Goal: Navigation & Orientation: Find specific page/section

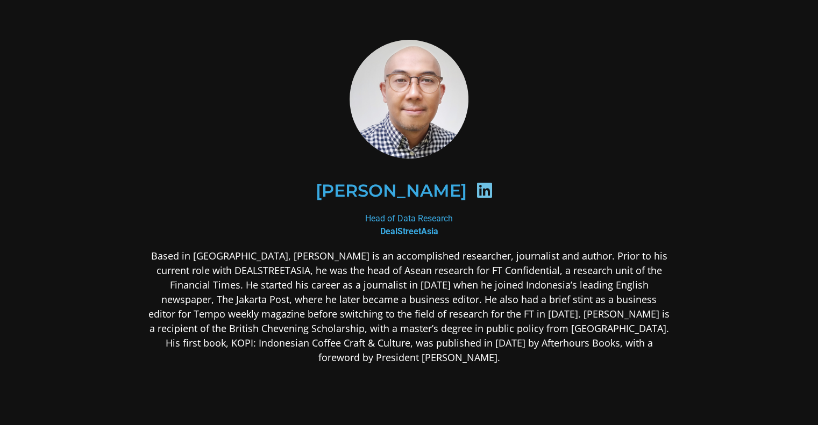
scroll to position [108, 0]
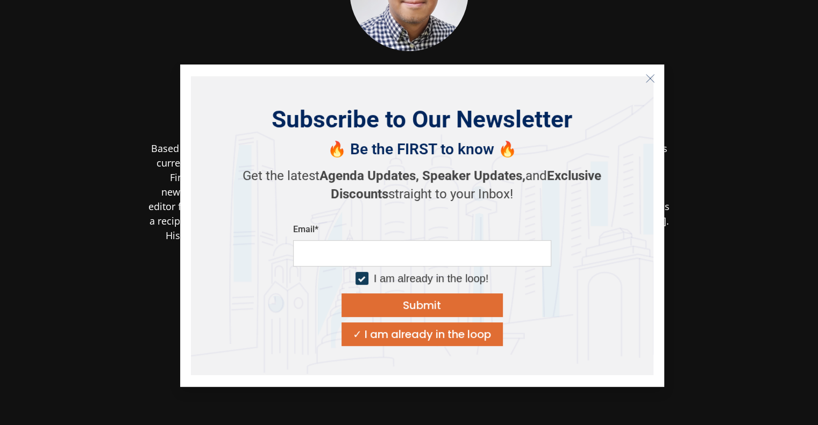
click at [649, 77] on icon "Close" at bounding box center [650, 79] width 10 height 10
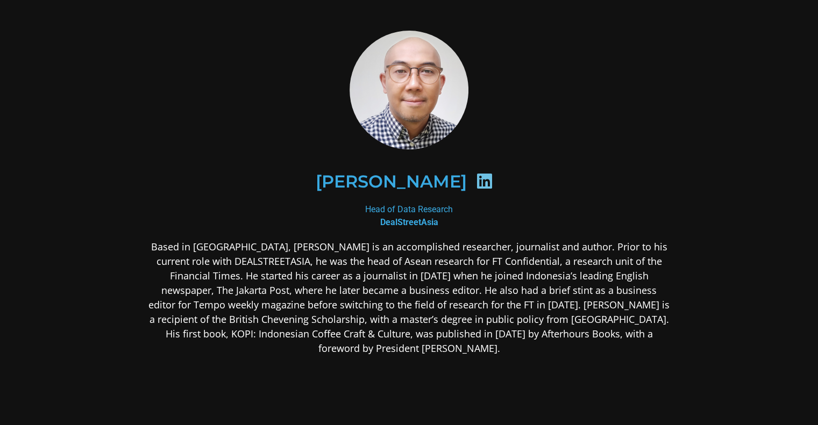
scroll to position [0, 0]
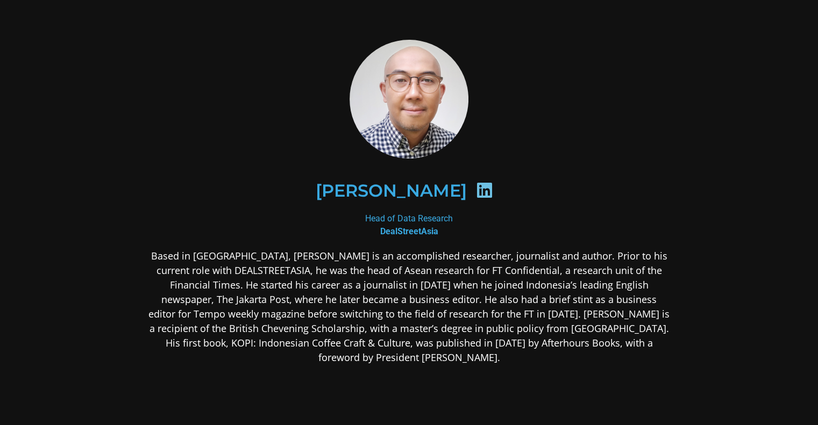
click at [476, 190] on icon at bounding box center [484, 190] width 17 height 17
click at [476, 186] on icon at bounding box center [484, 190] width 17 height 17
click at [471, 200] on div at bounding box center [484, 192] width 36 height 21
click at [466, 193] on div at bounding box center [484, 192] width 36 height 21
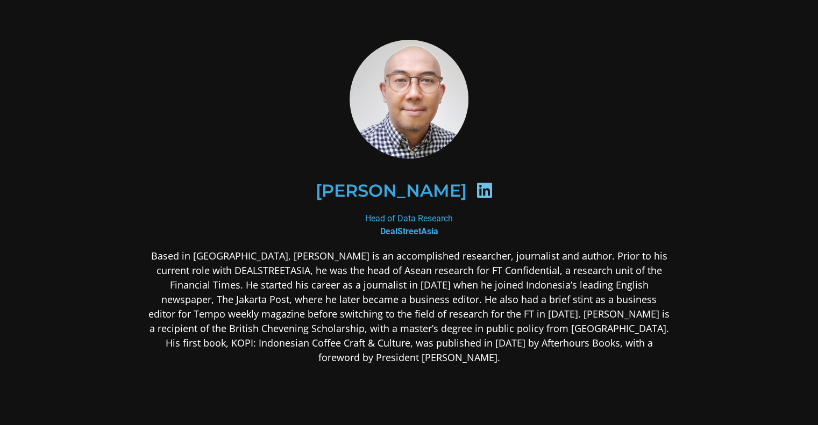
click at [422, 232] on b "DealStreetAsia" at bounding box center [409, 231] width 58 height 10
click at [476, 195] on icon at bounding box center [484, 190] width 17 height 17
